Goal: Task Accomplishment & Management: Complete application form

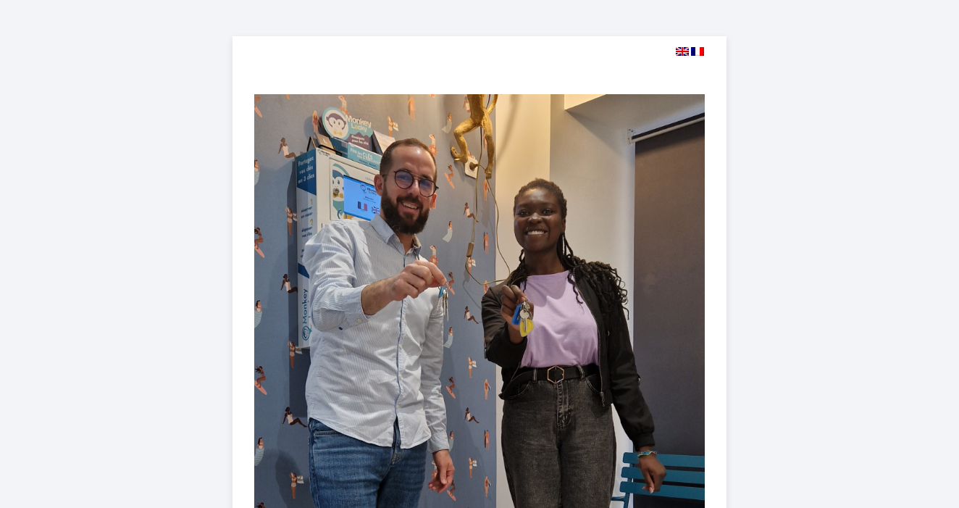
select select
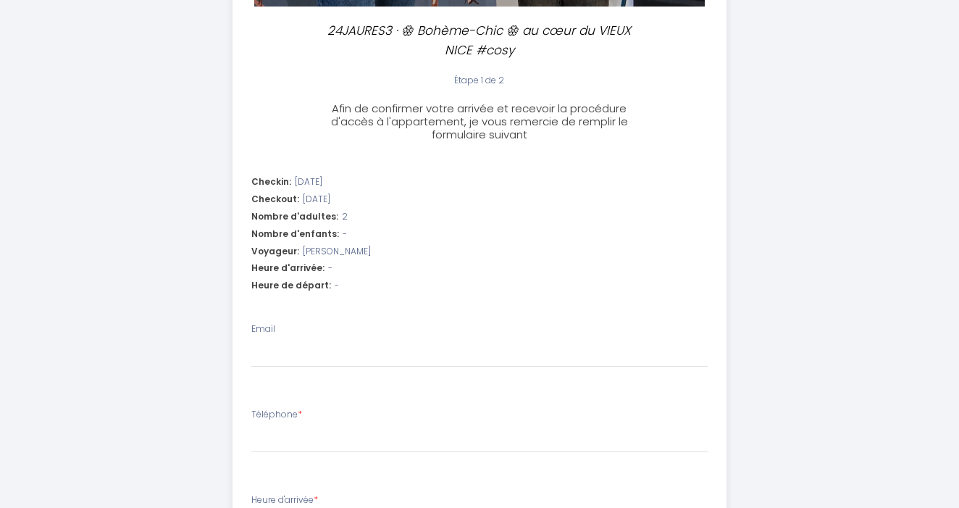
scroll to position [519, 0]
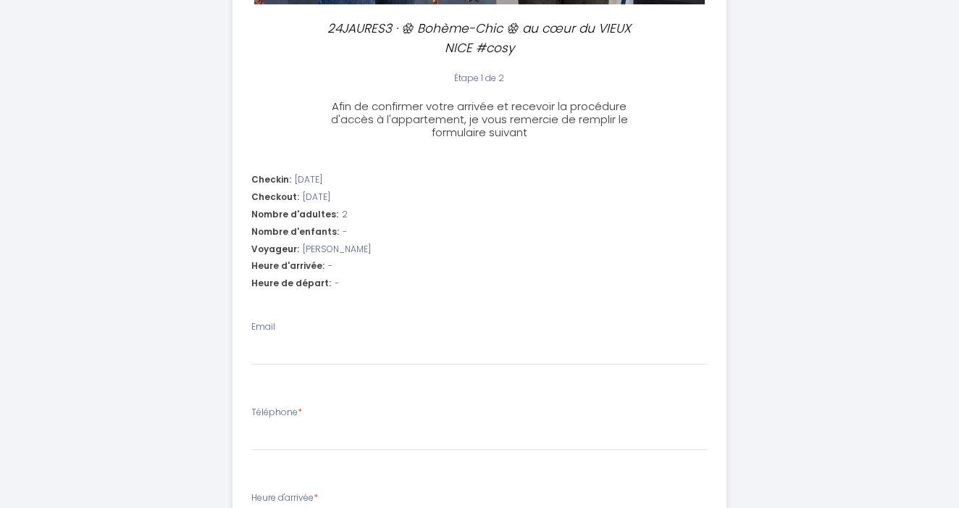
click at [337, 261] on div "Heure d'arrivée: -" at bounding box center [479, 266] width 457 height 14
click at [323, 260] on div "Heure d'arrivée: -" at bounding box center [479, 266] width 457 height 14
click at [321, 259] on div "Heure d'arrivée: -" at bounding box center [479, 266] width 457 height 14
click at [289, 320] on div "Email" at bounding box center [479, 342] width 457 height 45
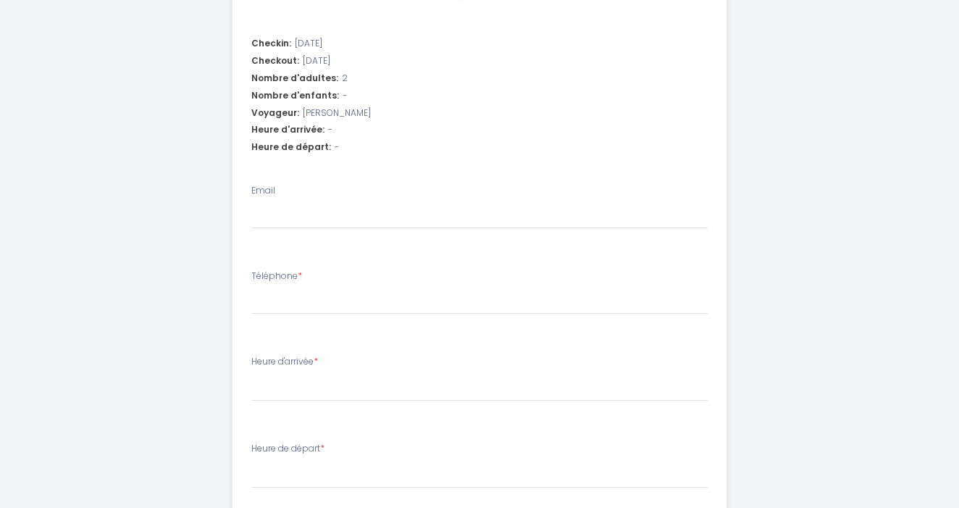
scroll to position [656, 0]
type input "0"
select select
type input "07"
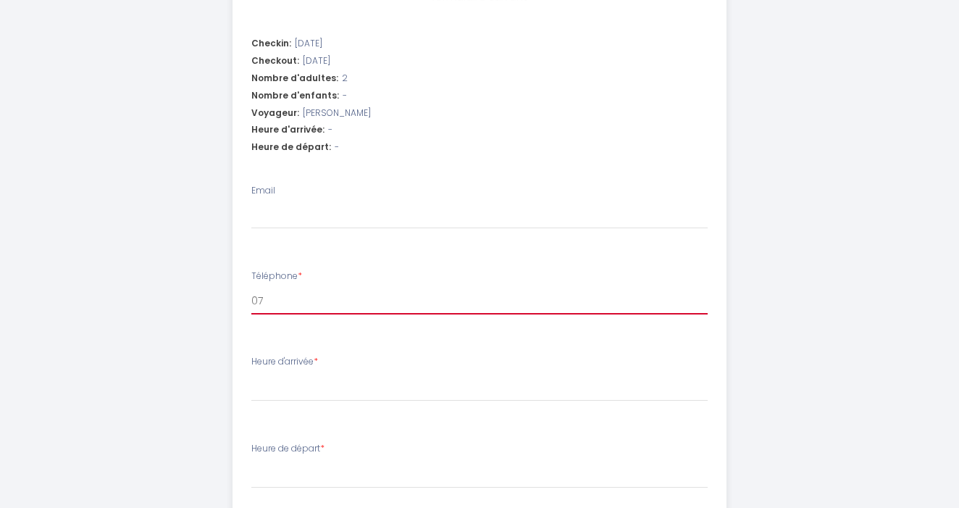
select select
type input "076"
select select
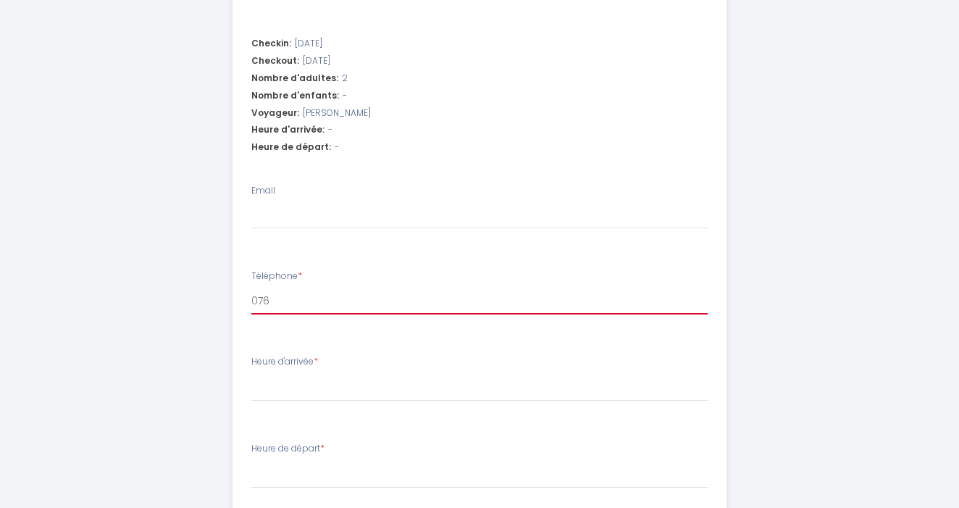
type input "0767"
select select
type input "07673"
select select
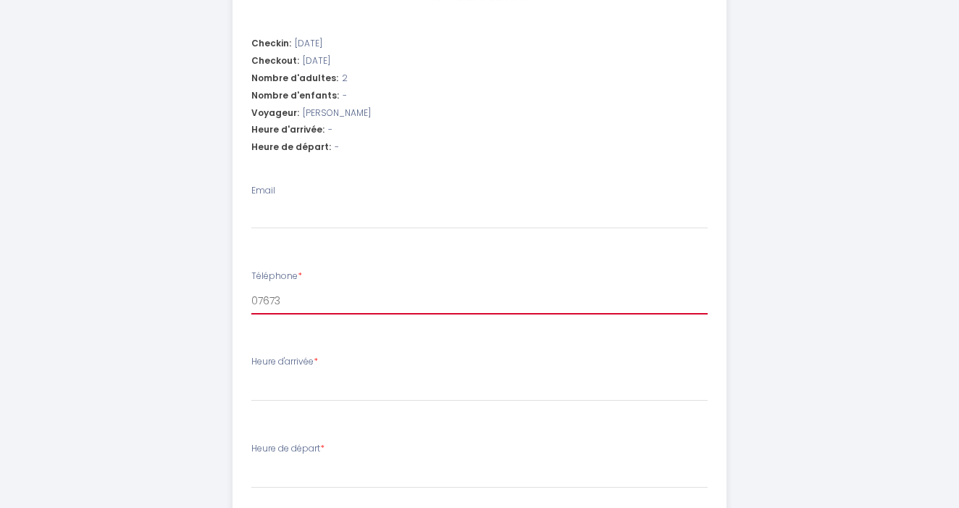
select select
type input "076733"
select select
type input "0767334"
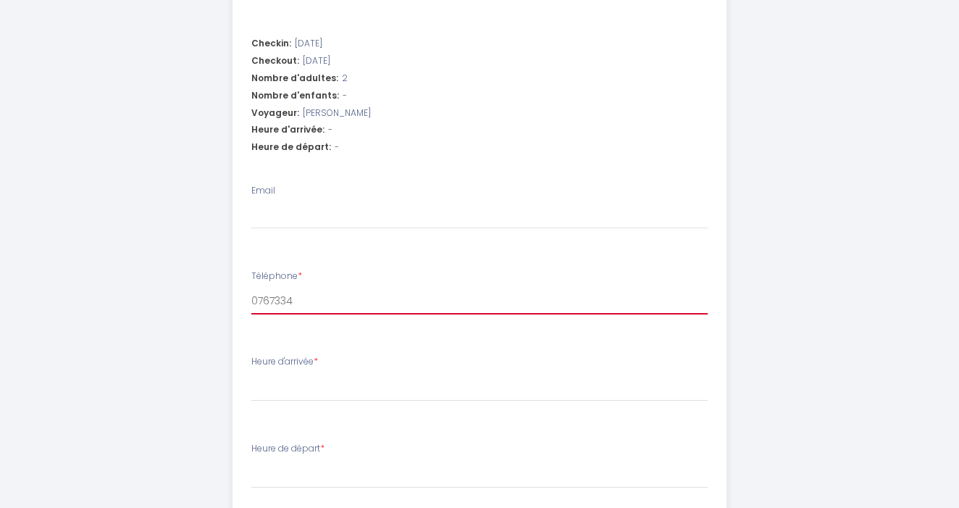
select select
type input "07673347"
select select
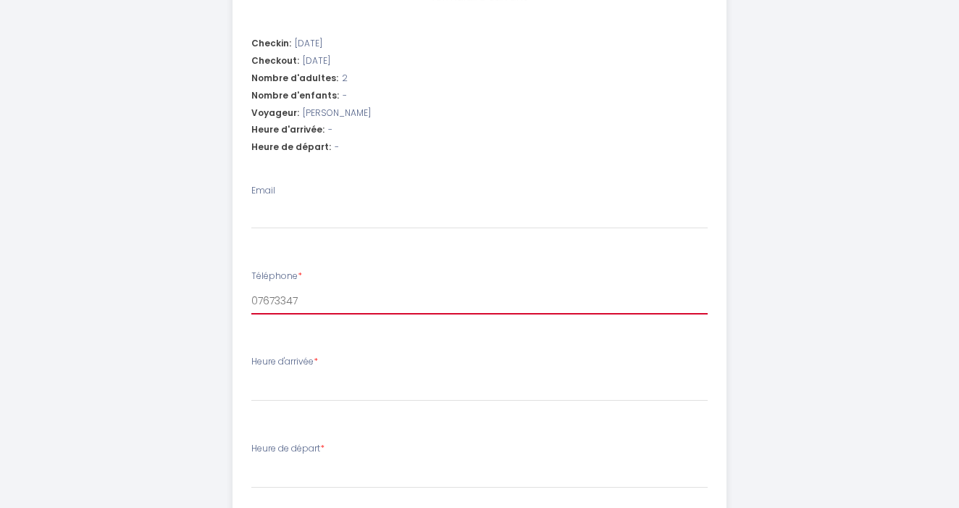
type input "076733475"
select select
type input "0767334751"
select select
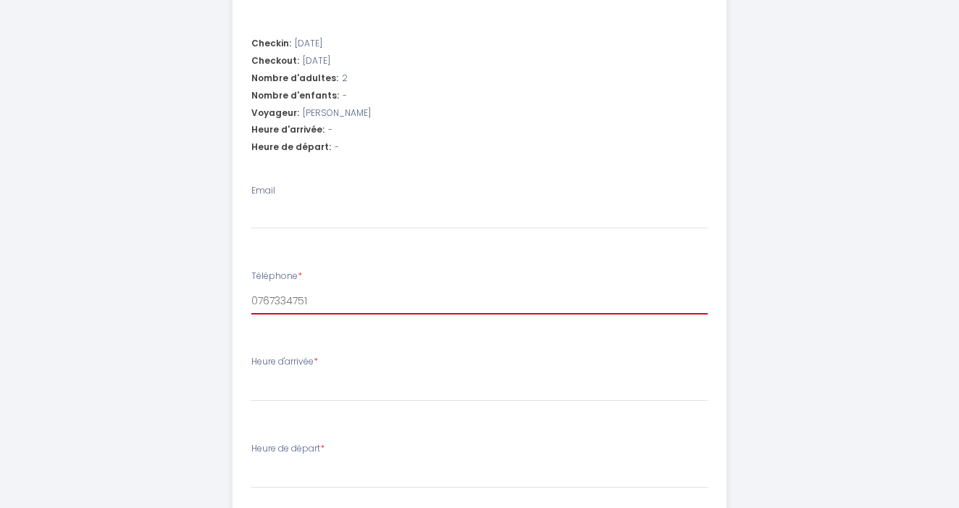
select select
type input "0767334751"
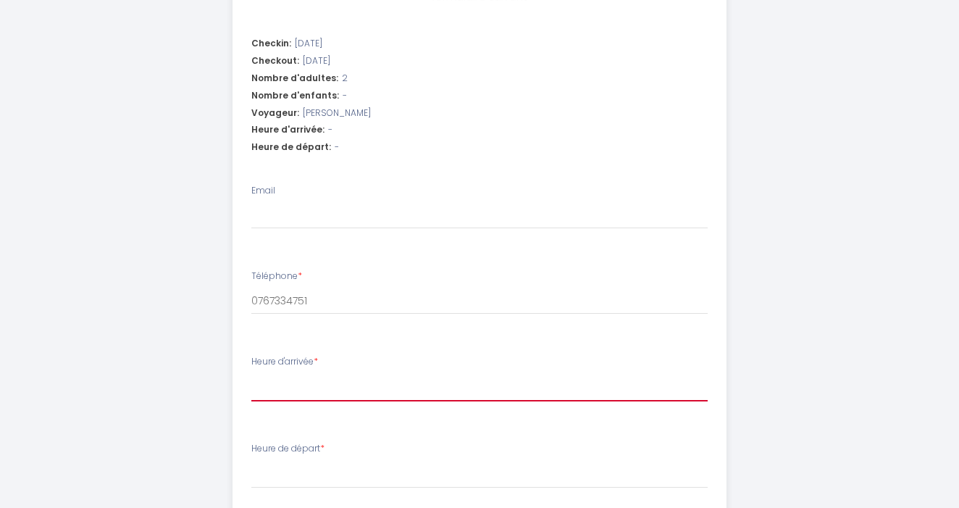
select select "18:00"
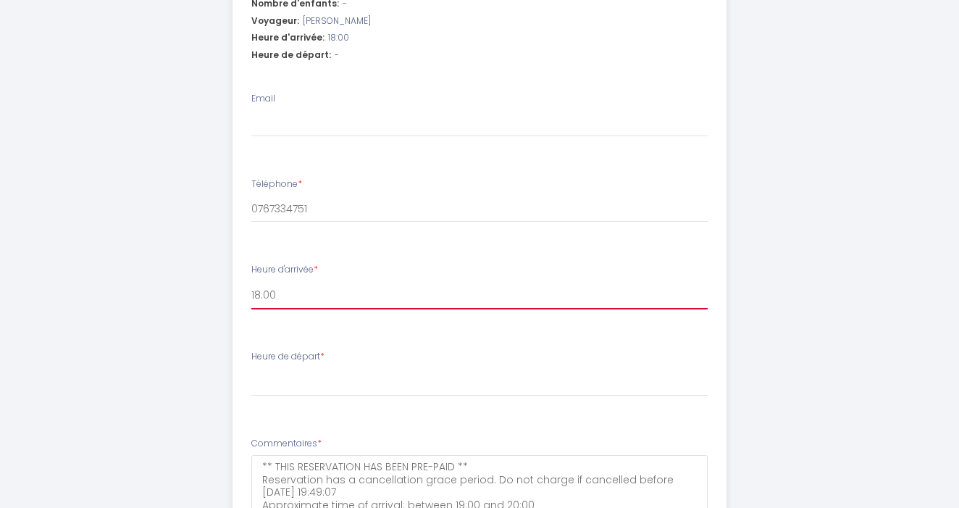
scroll to position [756, 0]
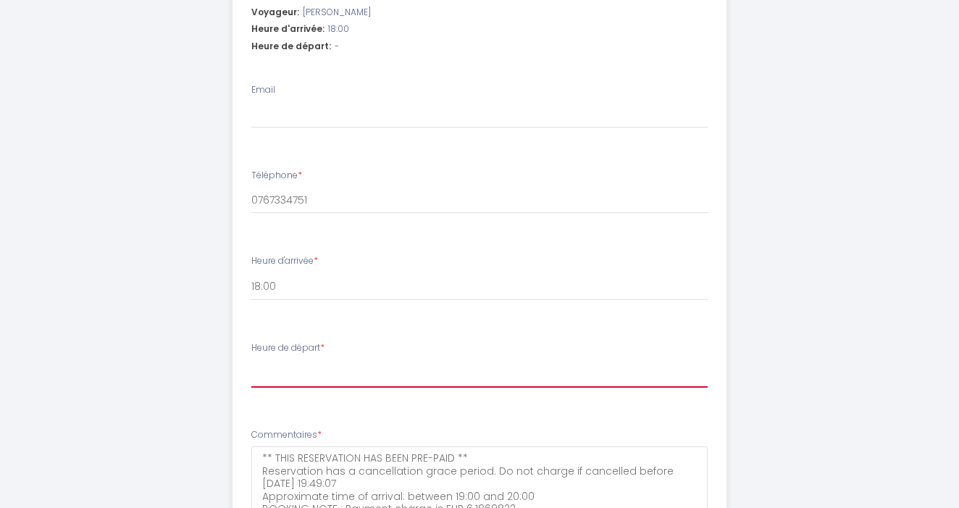
select select "08:00"
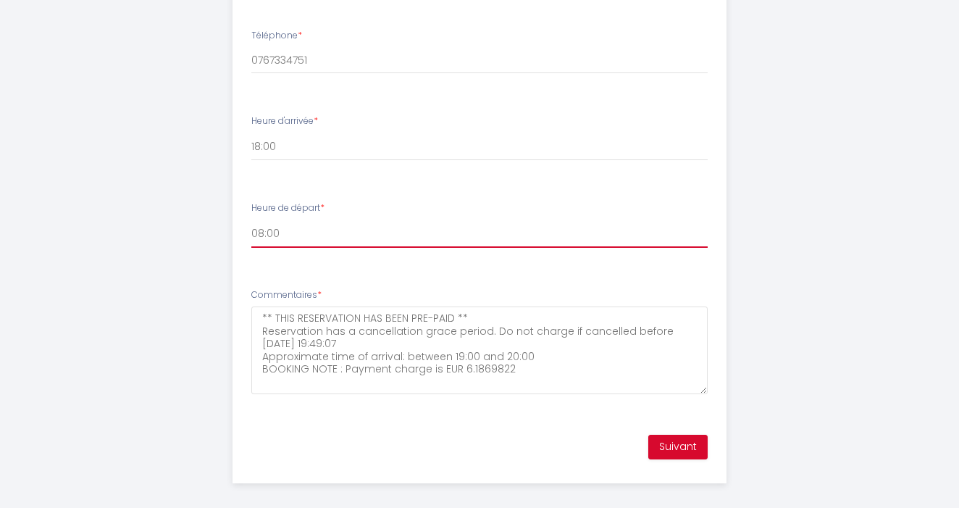
scroll to position [895, 0]
click at [690, 436] on button "Suivant" at bounding box center [677, 447] width 59 height 25
click at [672, 440] on button "Suivant" at bounding box center [677, 447] width 59 height 25
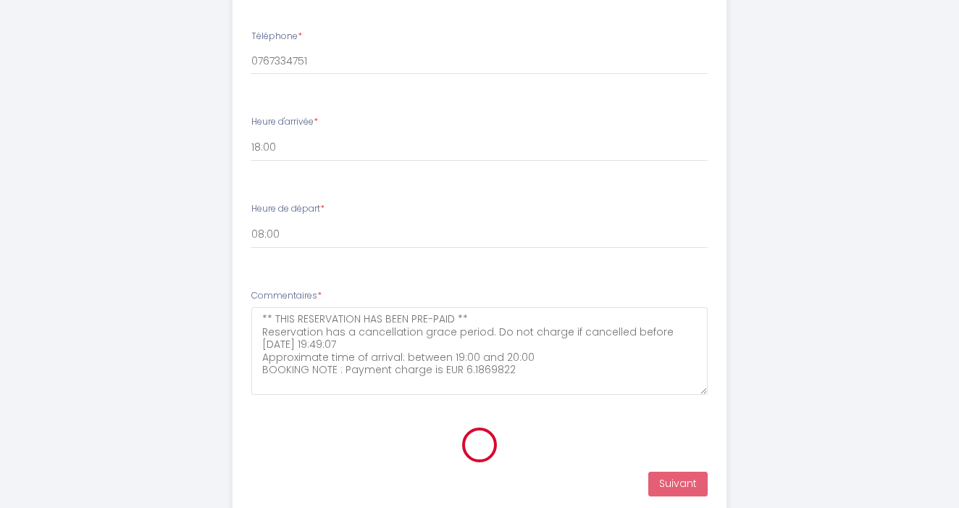
scroll to position [461, 0]
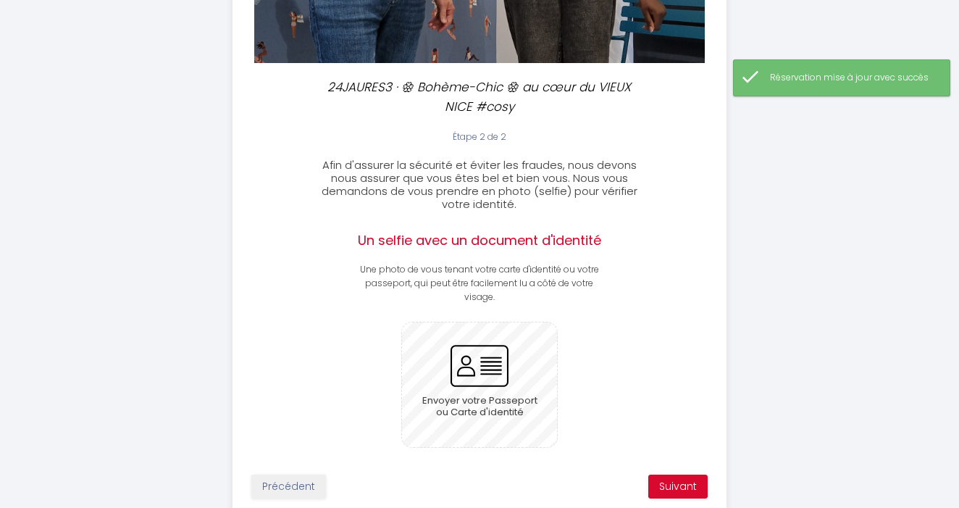
click at [473, 367] on input "file" at bounding box center [480, 384] width 156 height 124
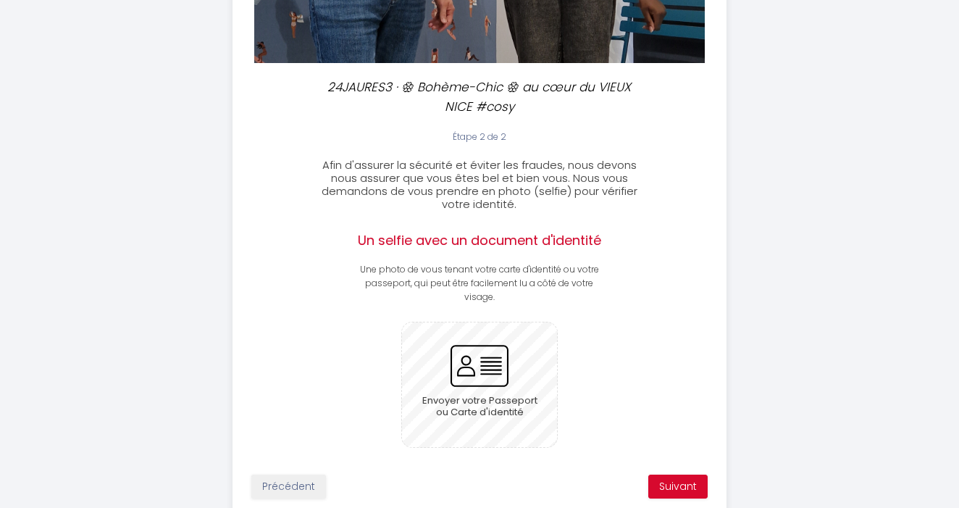
type input "C:\fakepath\CARTE IDENTITE LOW.pdf"
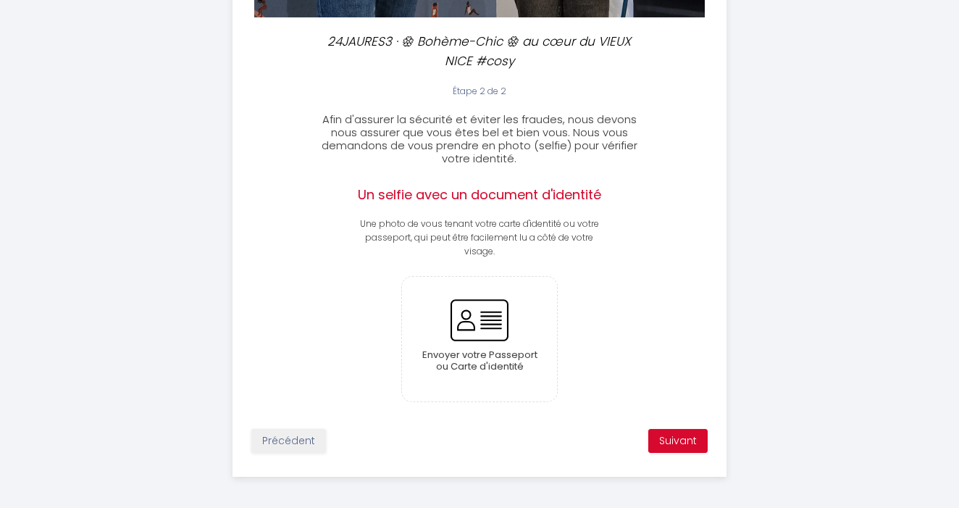
scroll to position [506, 0]
click at [483, 356] on input "file" at bounding box center [480, 339] width 156 height 124
click at [469, 316] on input "file" at bounding box center [480, 339] width 156 height 124
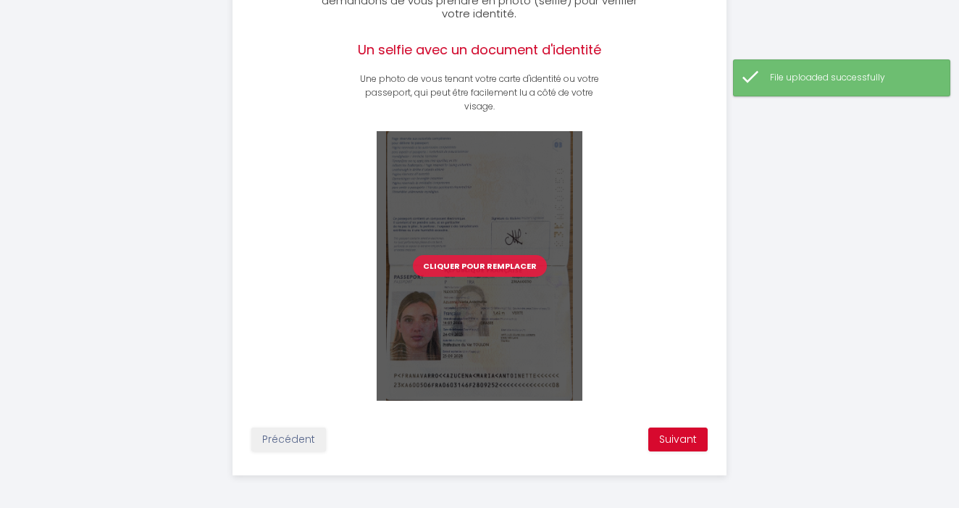
scroll to position [651, 0]
click at [687, 436] on button "Suivant" at bounding box center [677, 440] width 59 height 25
